Goal: Navigation & Orientation: Go to known website

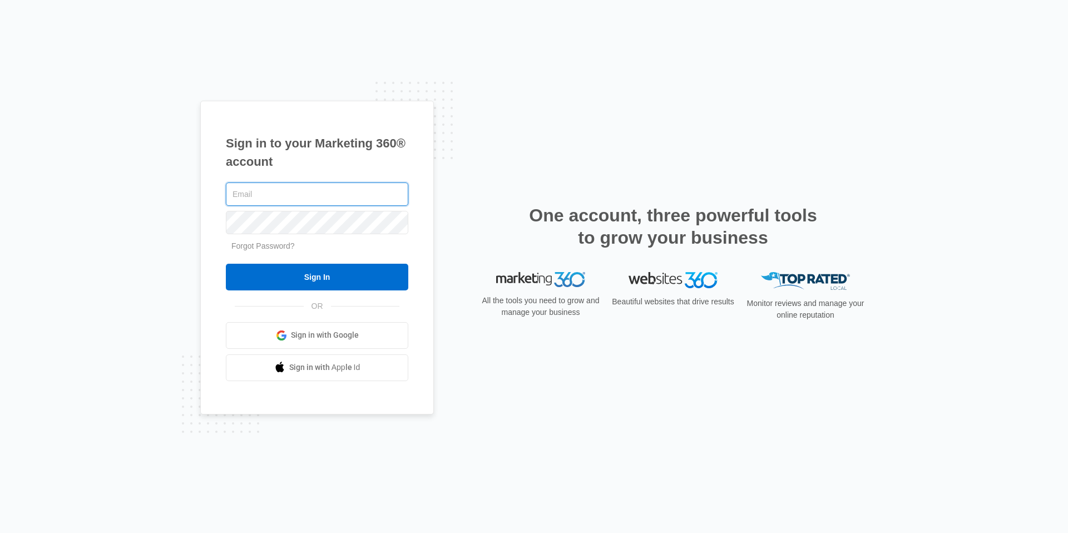
type input "[EMAIL_ADDRESS][DOMAIN_NAME]"
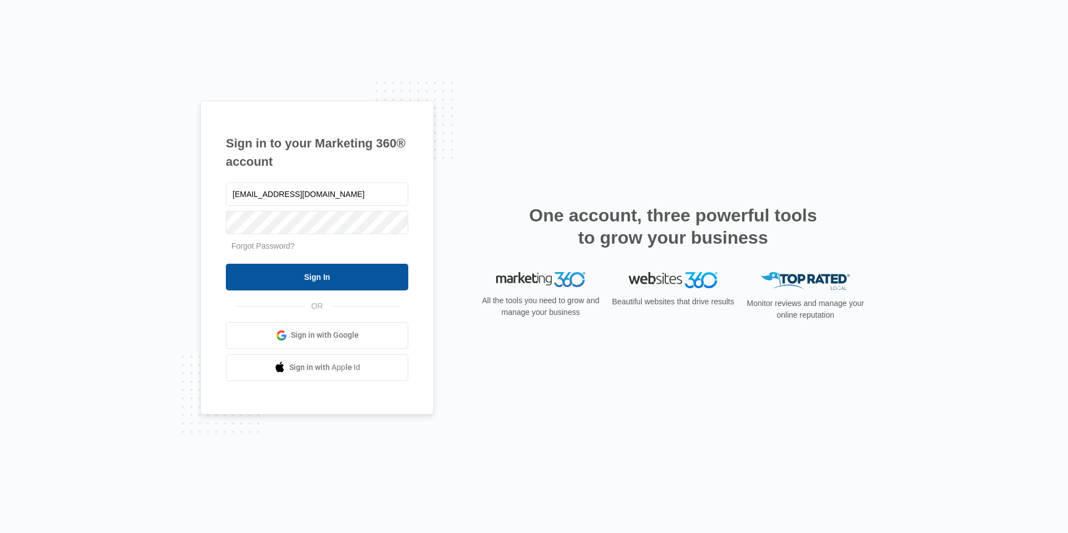
click at [357, 275] on input "Sign In" at bounding box center [317, 277] width 182 height 27
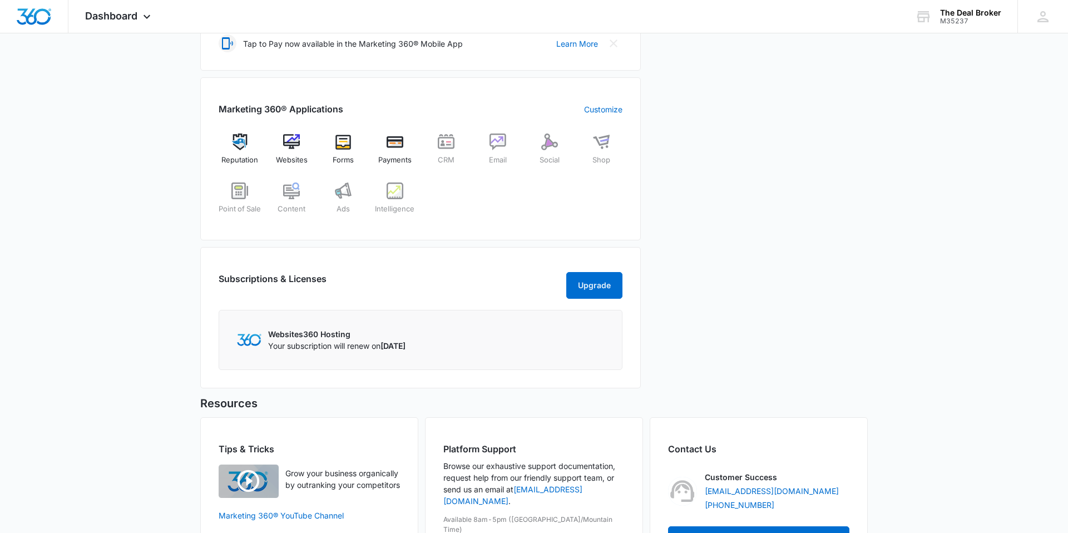
scroll to position [389, 0]
click at [293, 145] on img at bounding box center [291, 140] width 17 height 17
